Goal: Task Accomplishment & Management: Use online tool/utility

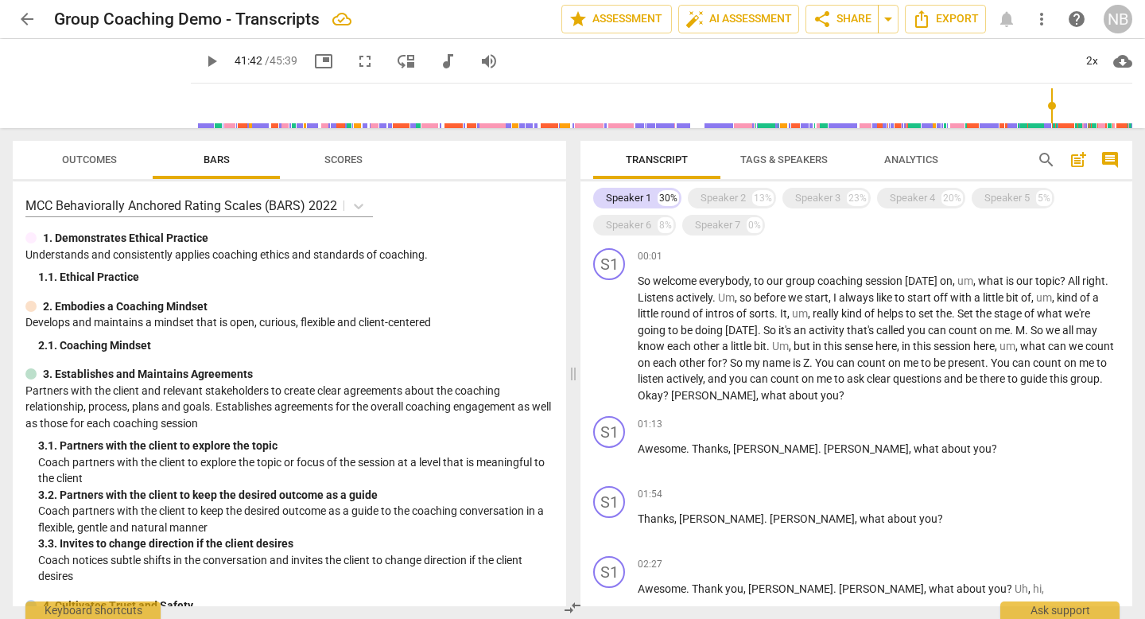
click at [25, 18] on span "arrow_back" at bounding box center [26, 19] width 19 height 19
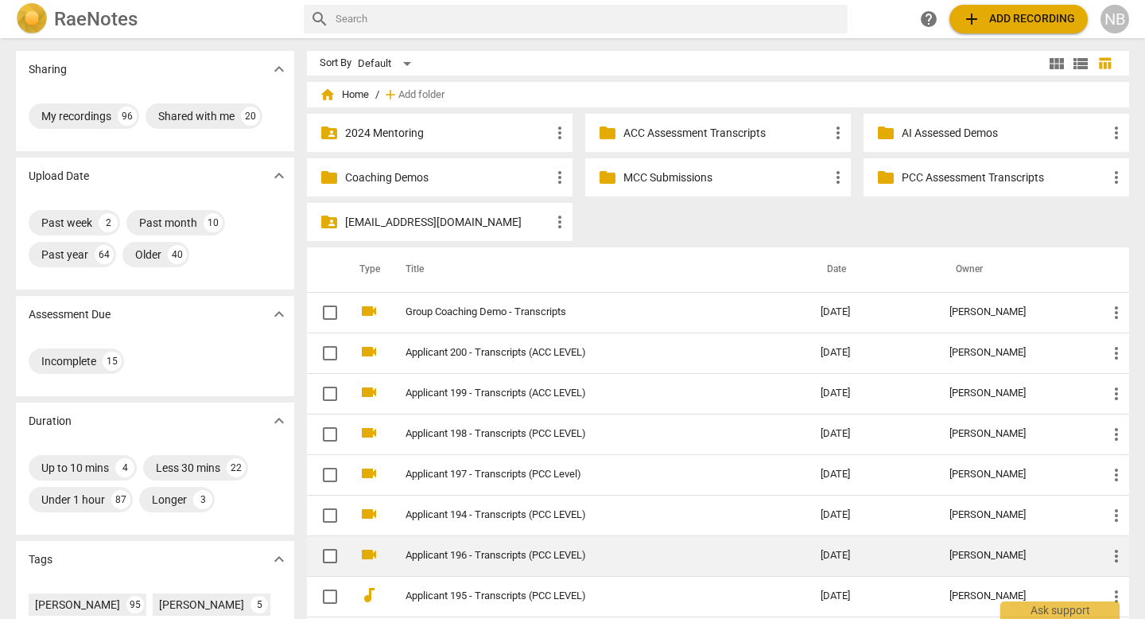
click at [441, 550] on link "Applicant 196 - Transcripts (PCC LEVEL)" at bounding box center [585, 556] width 358 height 12
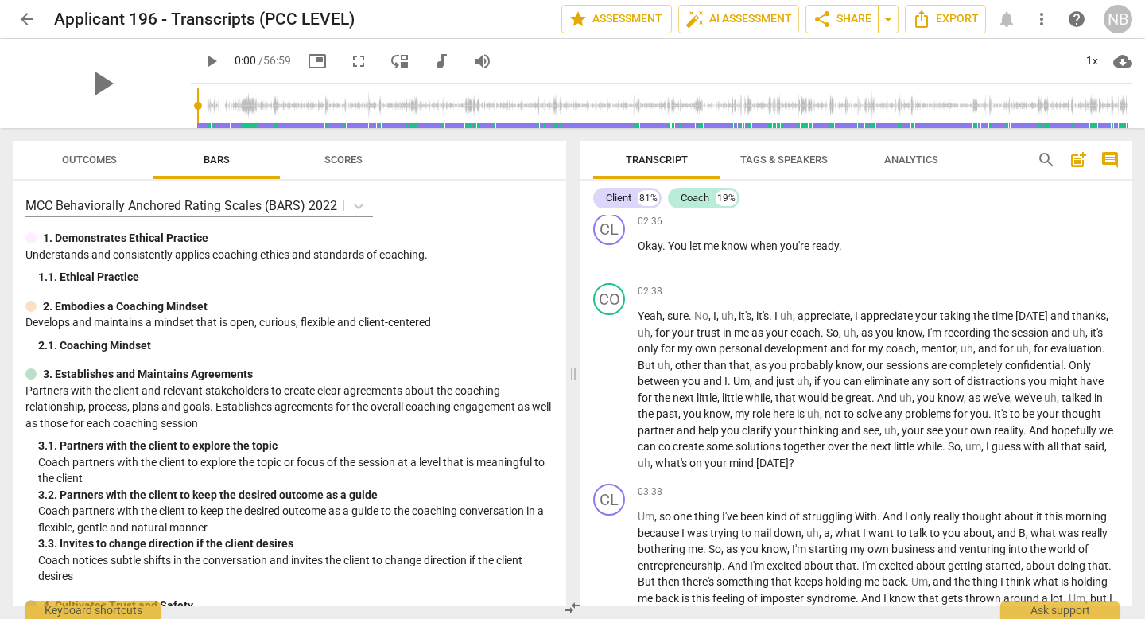
scroll to position [1444, 0]
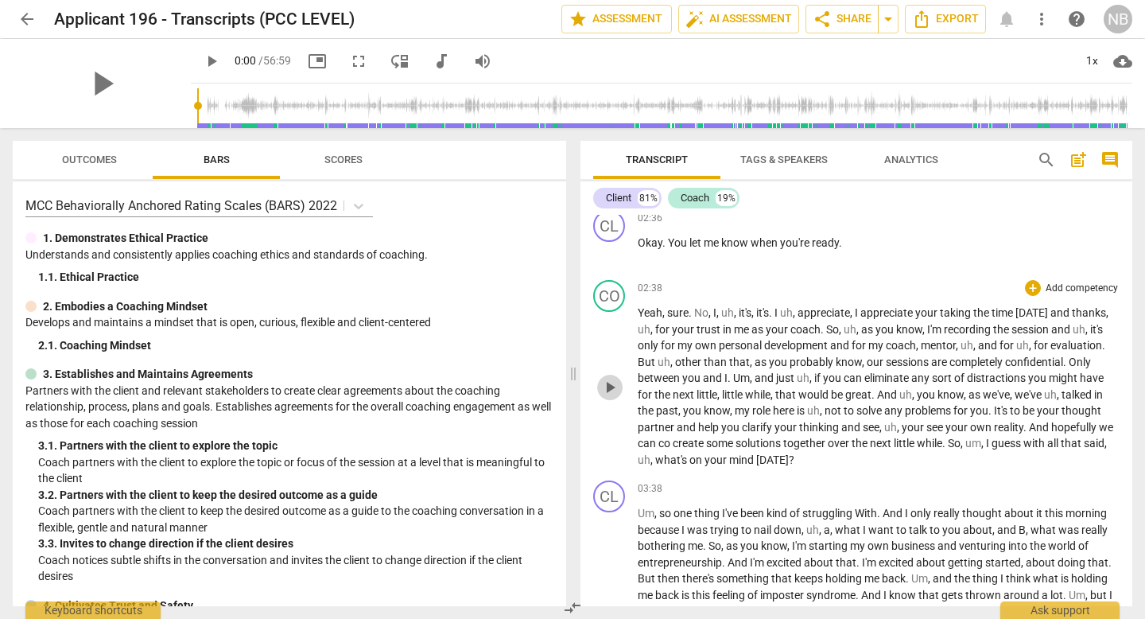
click at [610, 380] on span "play_arrow" at bounding box center [610, 387] width 19 height 19
click at [610, 389] on span "pause" at bounding box center [610, 387] width 19 height 19
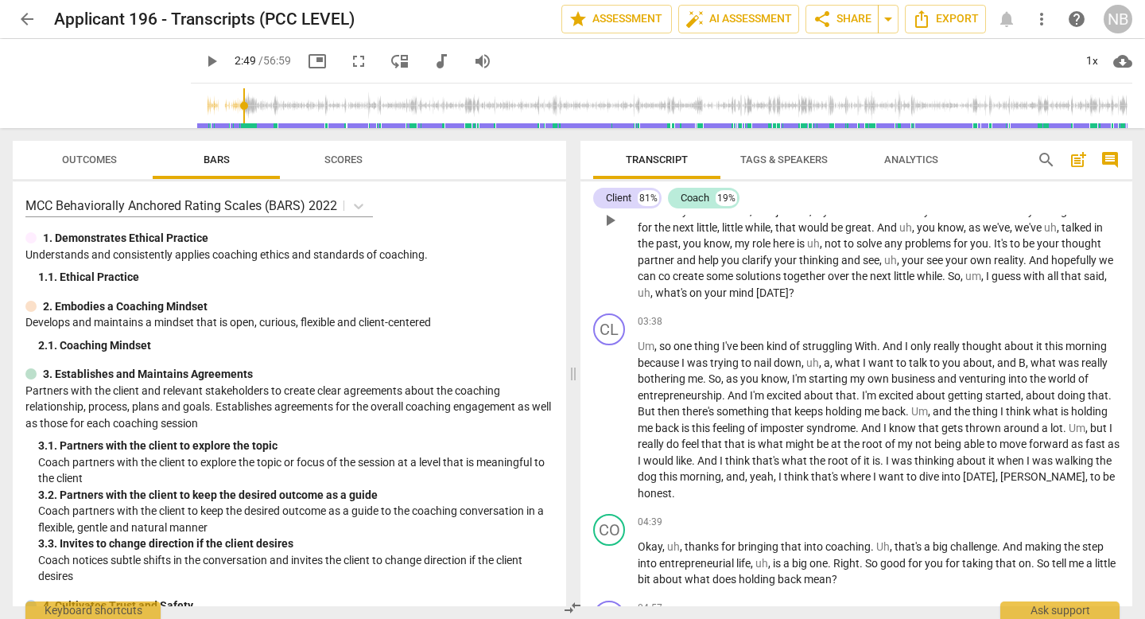
scroll to position [1610, 0]
click at [614, 418] on span "play_arrow" at bounding box center [610, 421] width 19 height 19
click at [608, 418] on span "pause" at bounding box center [610, 421] width 19 height 19
type input "228"
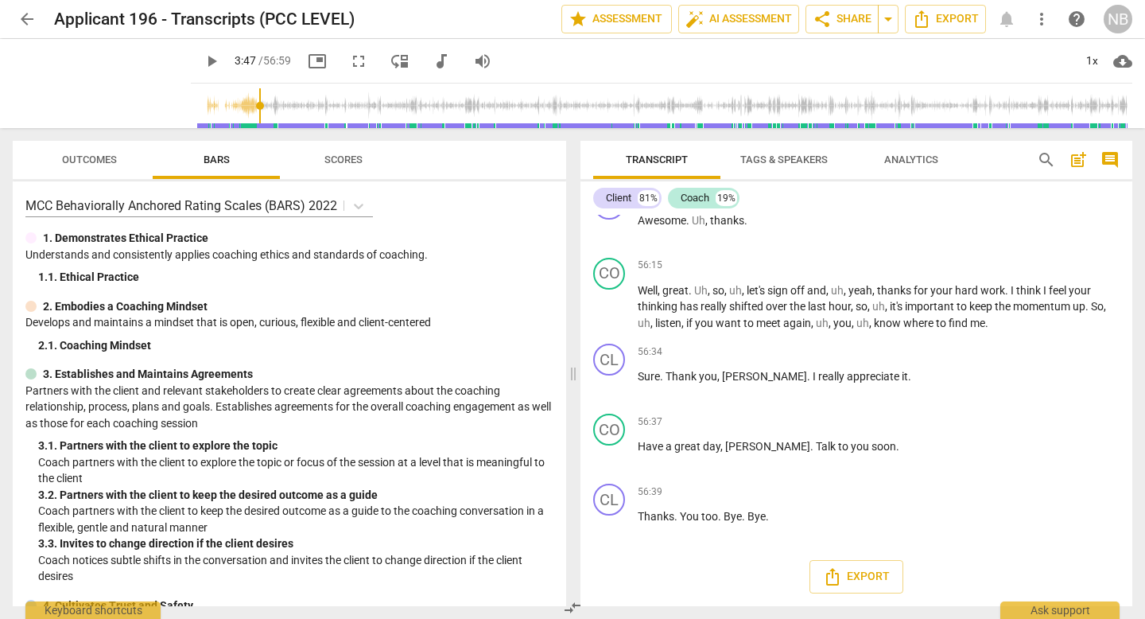
scroll to position [17361, 0]
